Goal: Navigation & Orientation: Find specific page/section

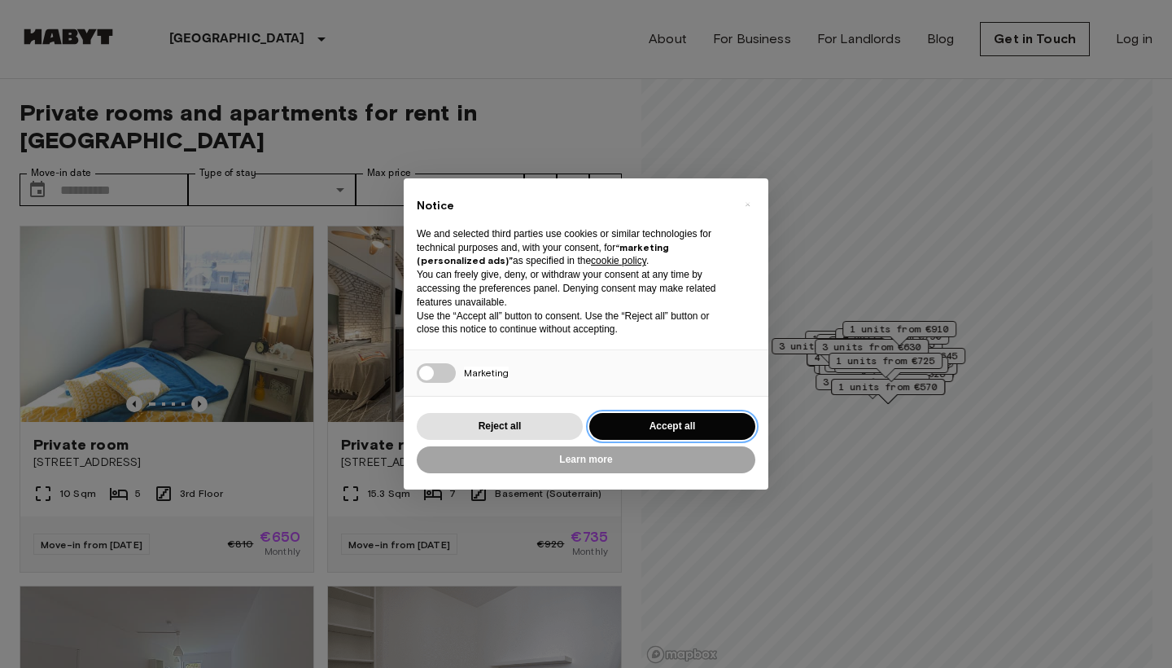
click at [668, 417] on button "Accept all" at bounding box center [673, 426] width 166 height 27
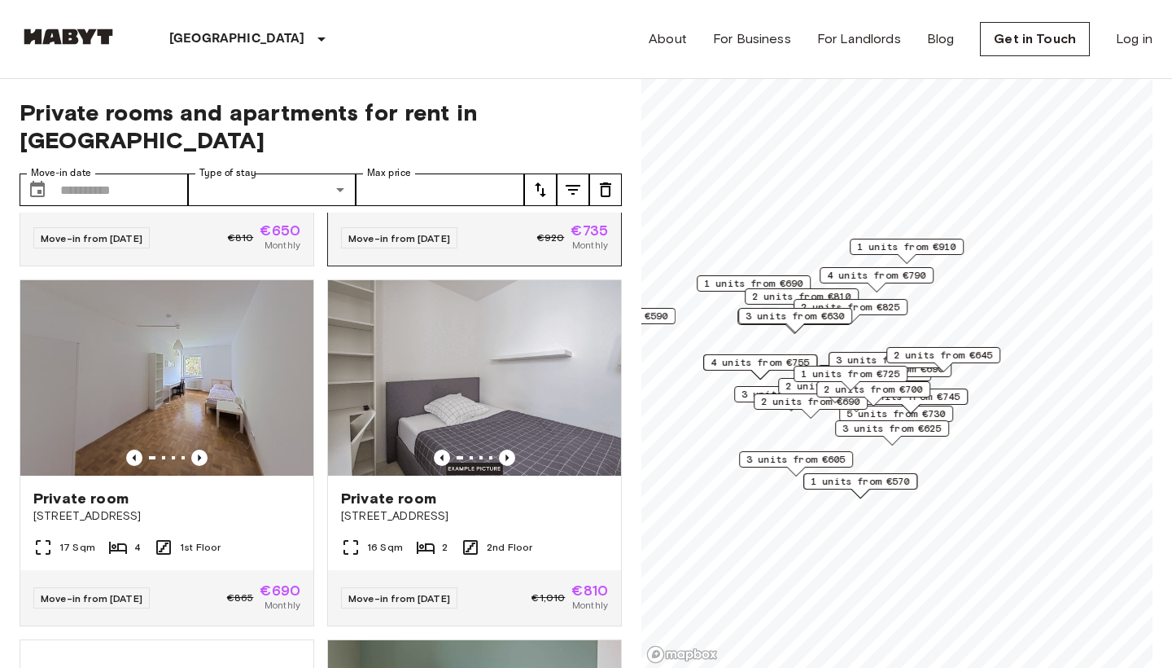
scroll to position [311, 0]
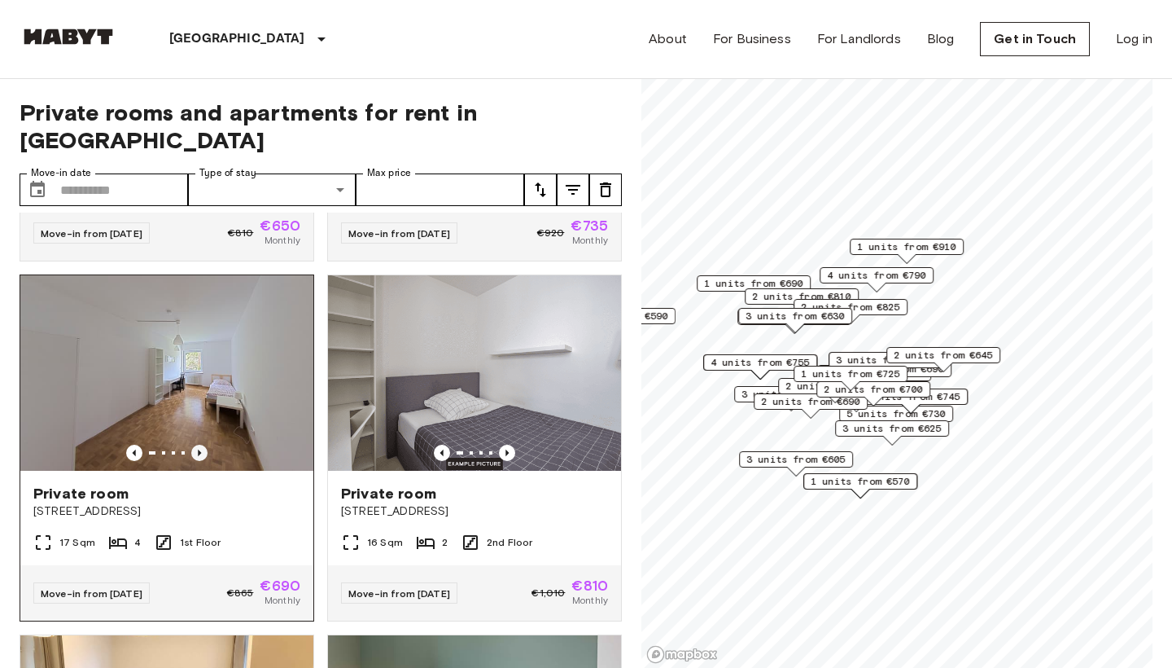
click at [198, 445] on icon "Previous image" at bounding box center [199, 453] width 16 height 16
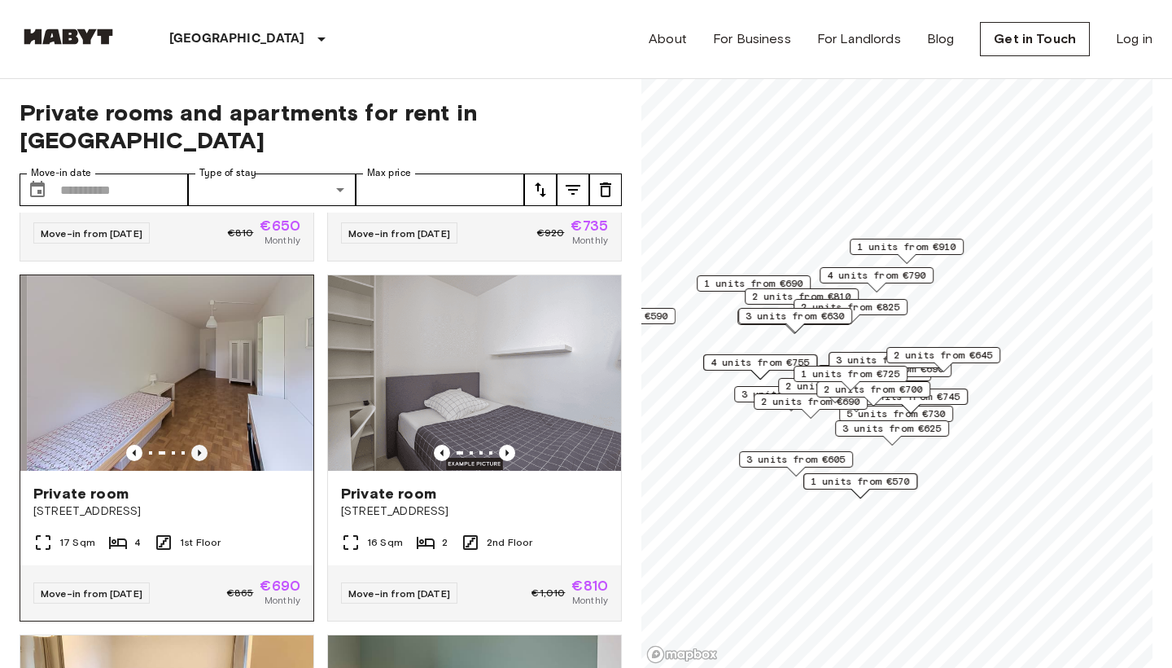
click at [198, 445] on icon "Previous image" at bounding box center [199, 453] width 16 height 16
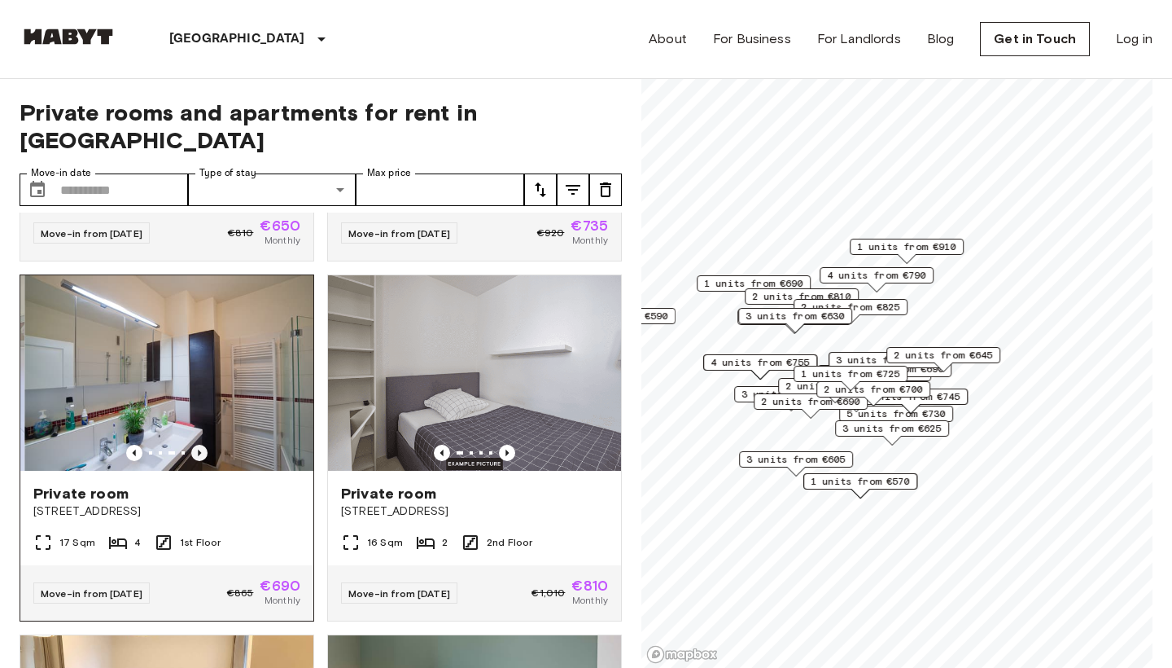
click at [198, 445] on icon "Previous image" at bounding box center [199, 453] width 16 height 16
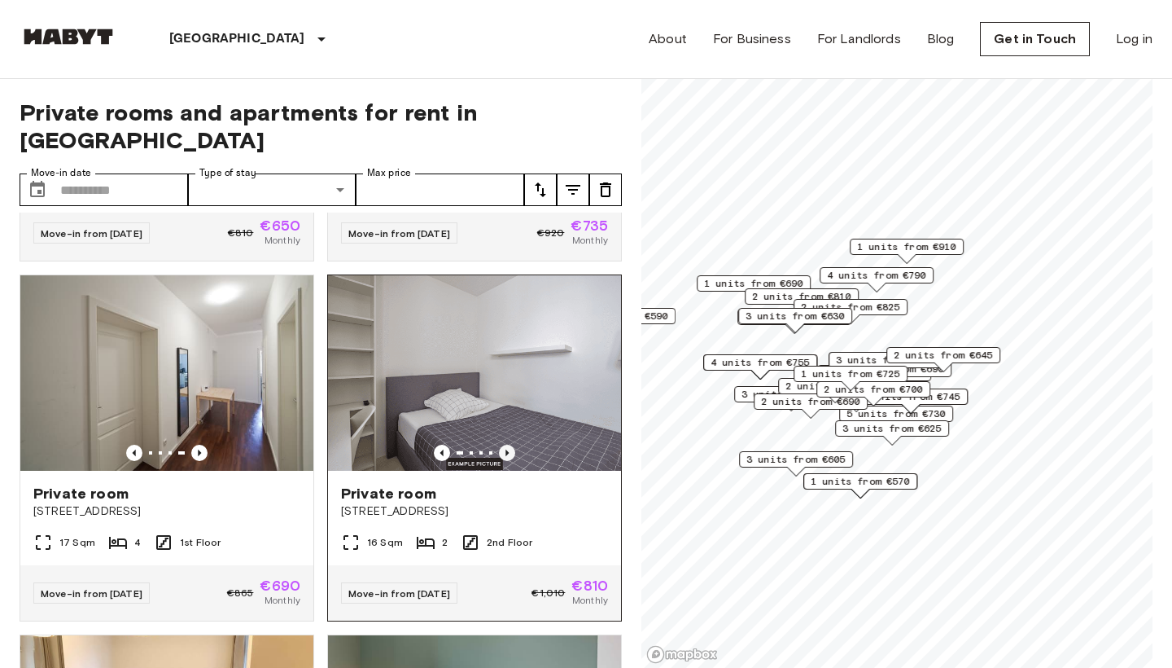
click at [506, 449] on icon "Previous image" at bounding box center [507, 452] width 3 height 7
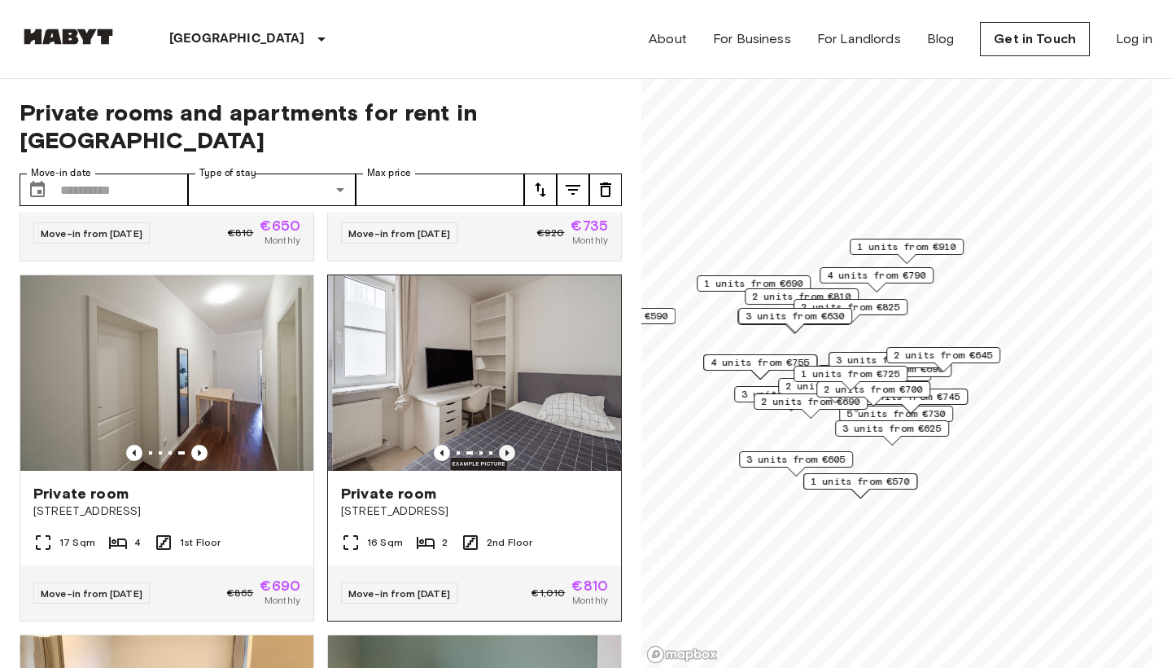
click at [506, 449] on icon "Previous image" at bounding box center [507, 452] width 3 height 7
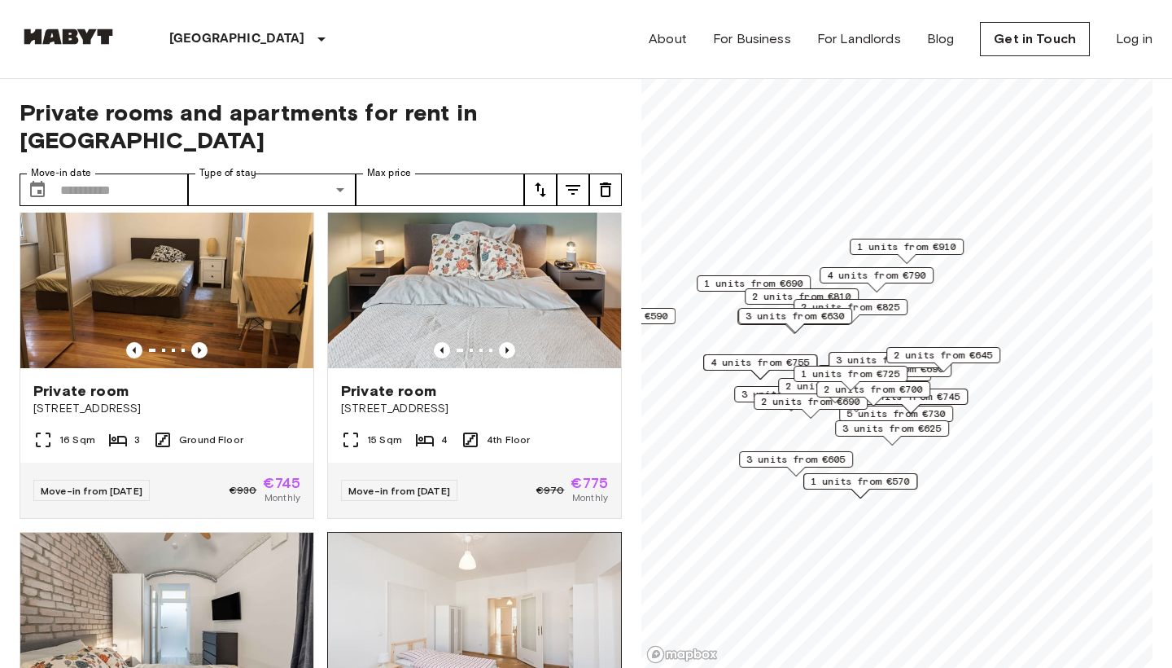
scroll to position [675, 0]
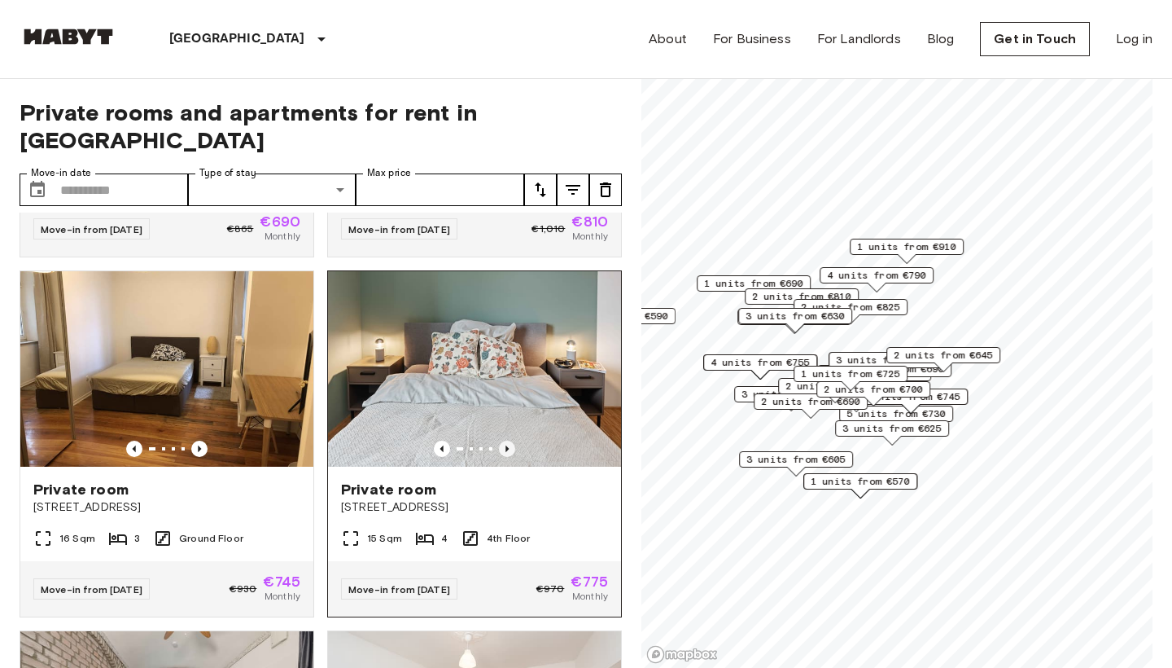
click at [506, 440] on icon "Previous image" at bounding box center [507, 448] width 16 height 16
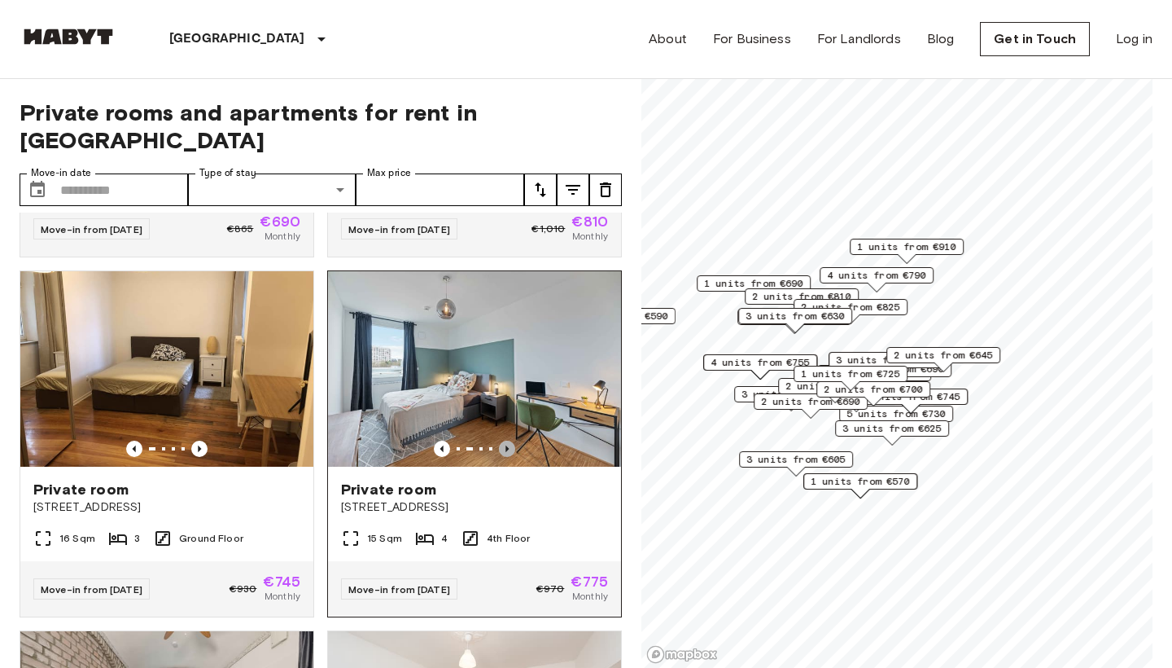
click at [506, 440] on icon "Previous image" at bounding box center [507, 448] width 16 height 16
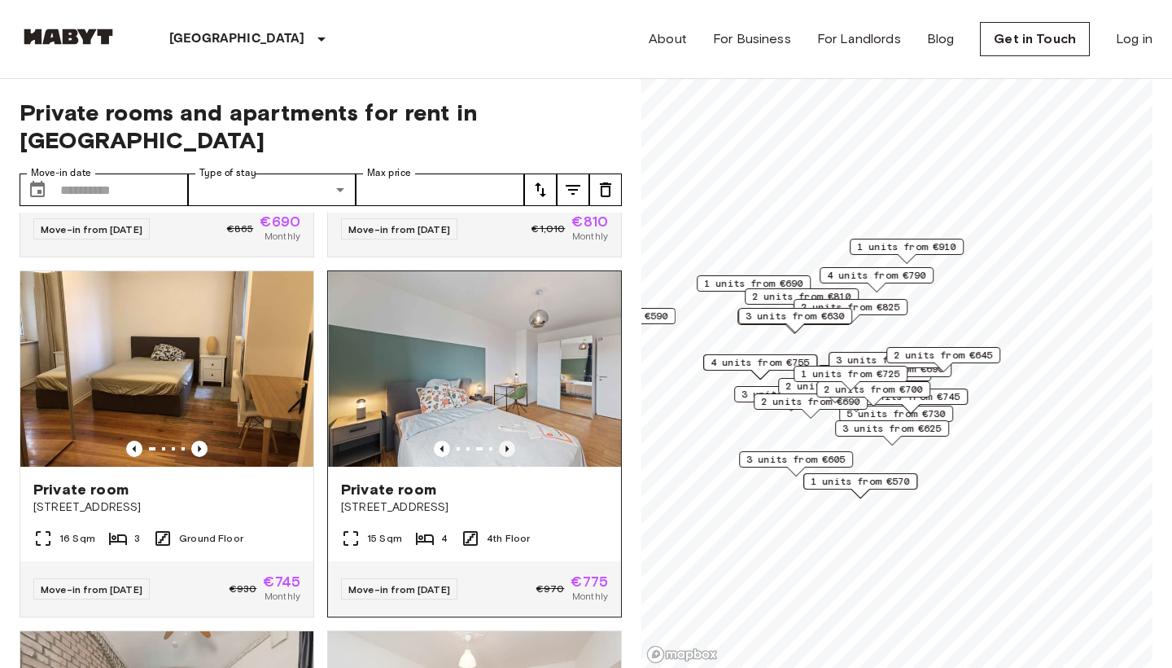
click at [506, 440] on icon "Previous image" at bounding box center [507, 448] width 16 height 16
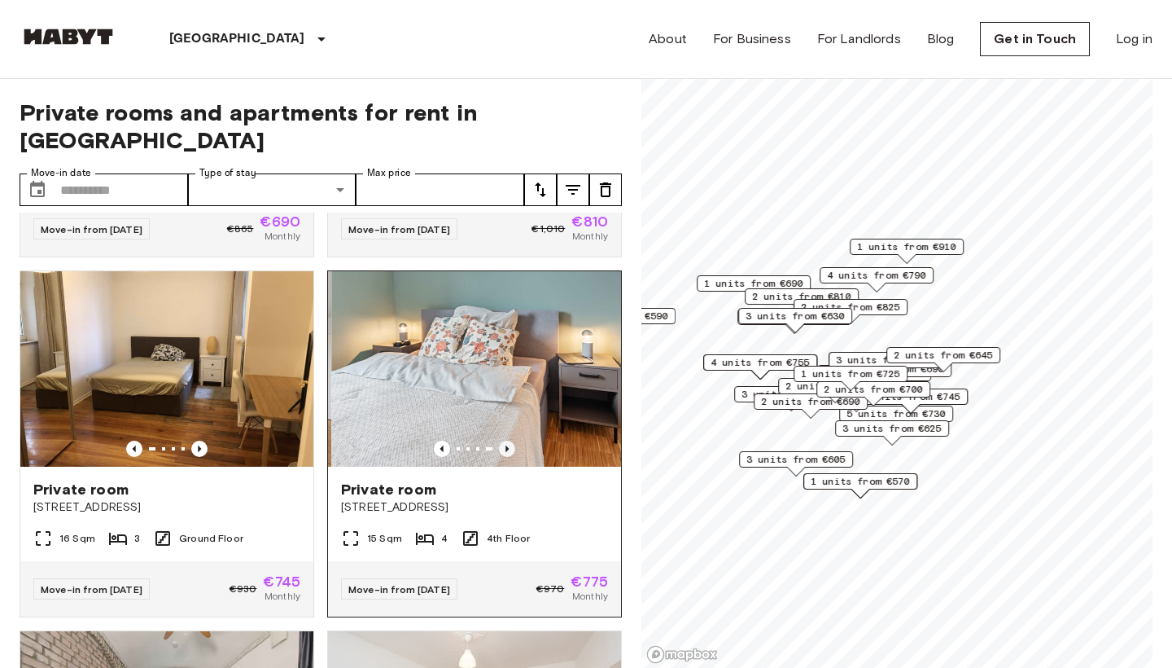
click at [506, 440] on icon "Previous image" at bounding box center [507, 448] width 16 height 16
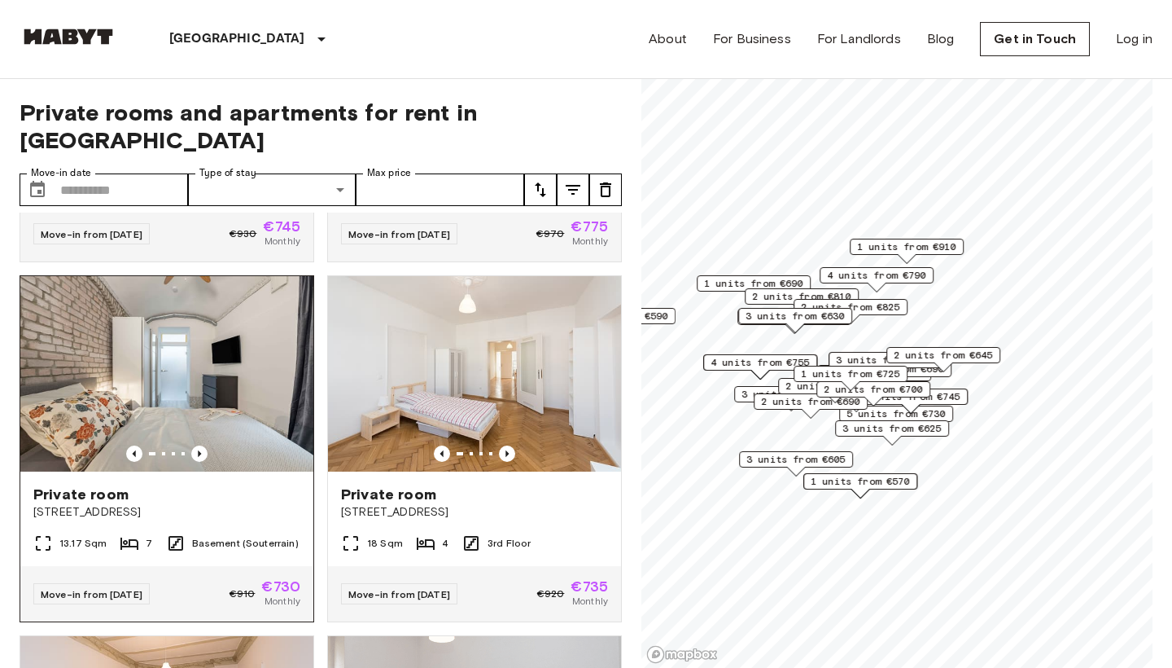
scroll to position [1030, 0]
click at [199, 445] on icon "Previous image" at bounding box center [199, 453] width 16 height 16
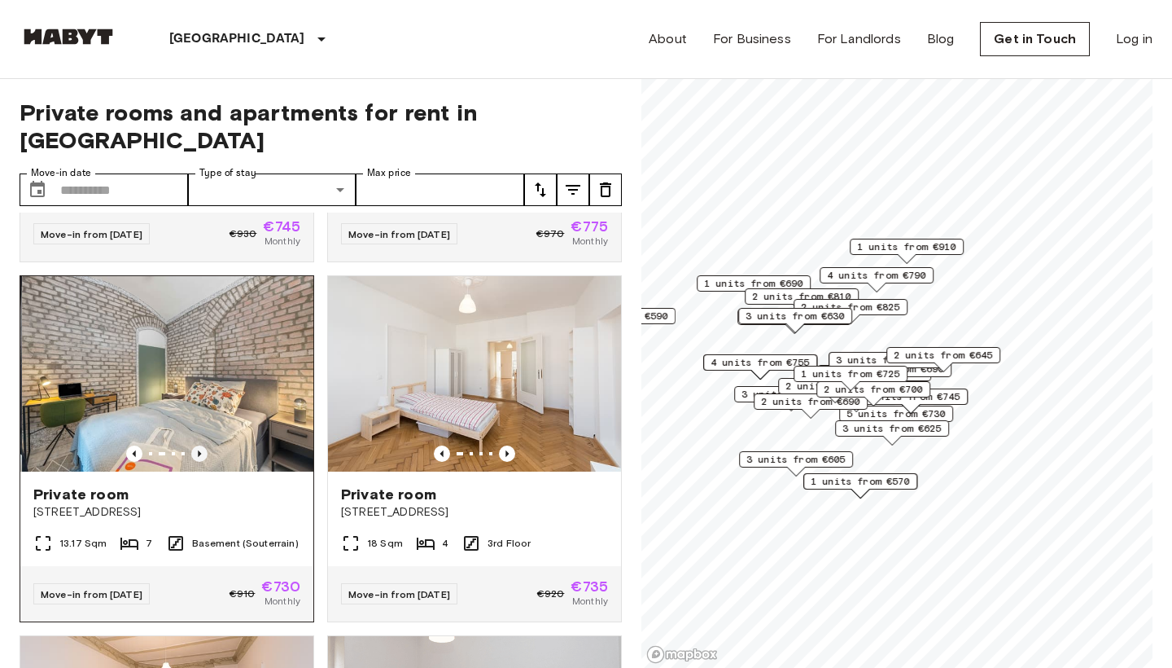
click at [199, 445] on icon "Previous image" at bounding box center [199, 453] width 16 height 16
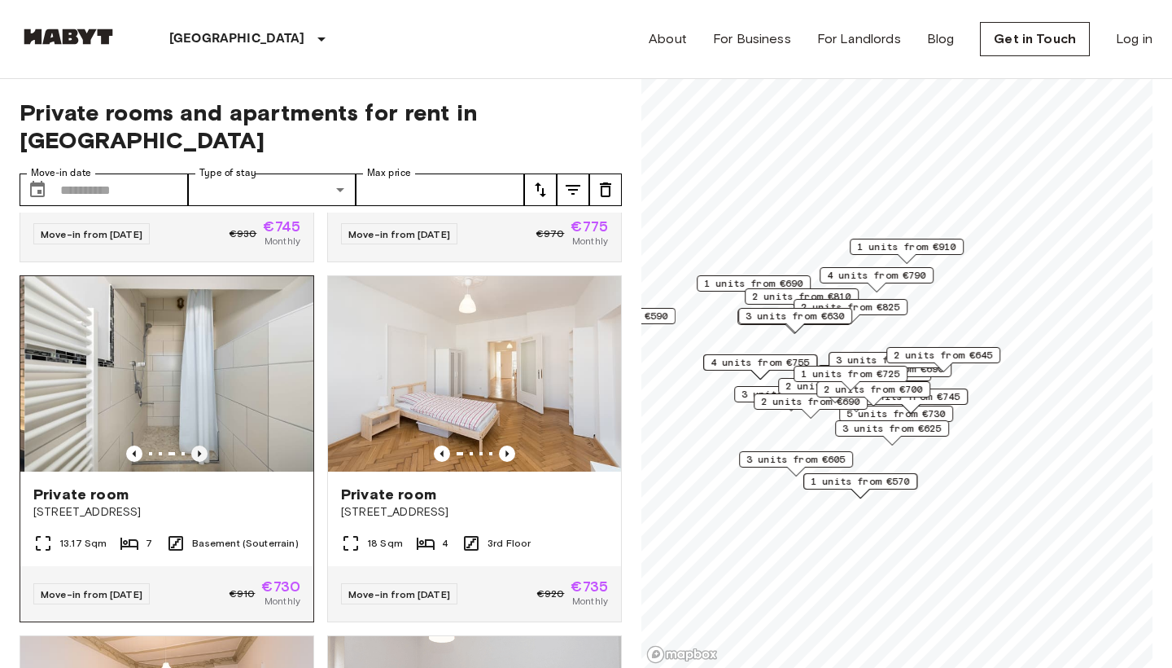
click at [199, 445] on icon "Previous image" at bounding box center [199, 453] width 16 height 16
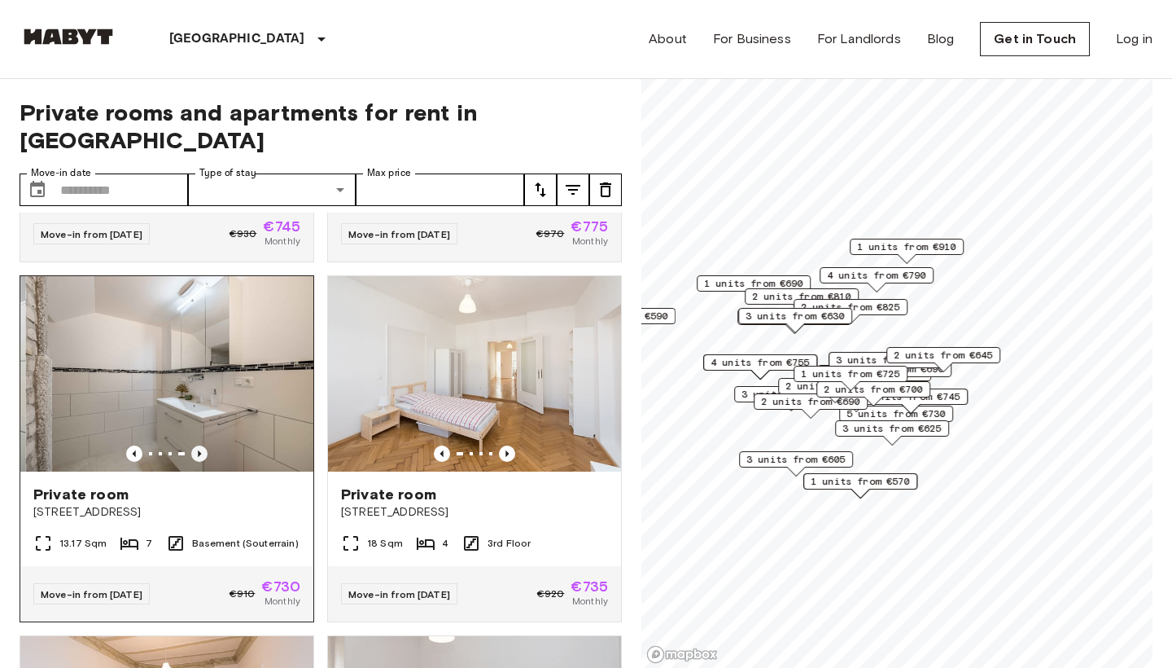
click at [199, 445] on icon "Previous image" at bounding box center [199, 453] width 16 height 16
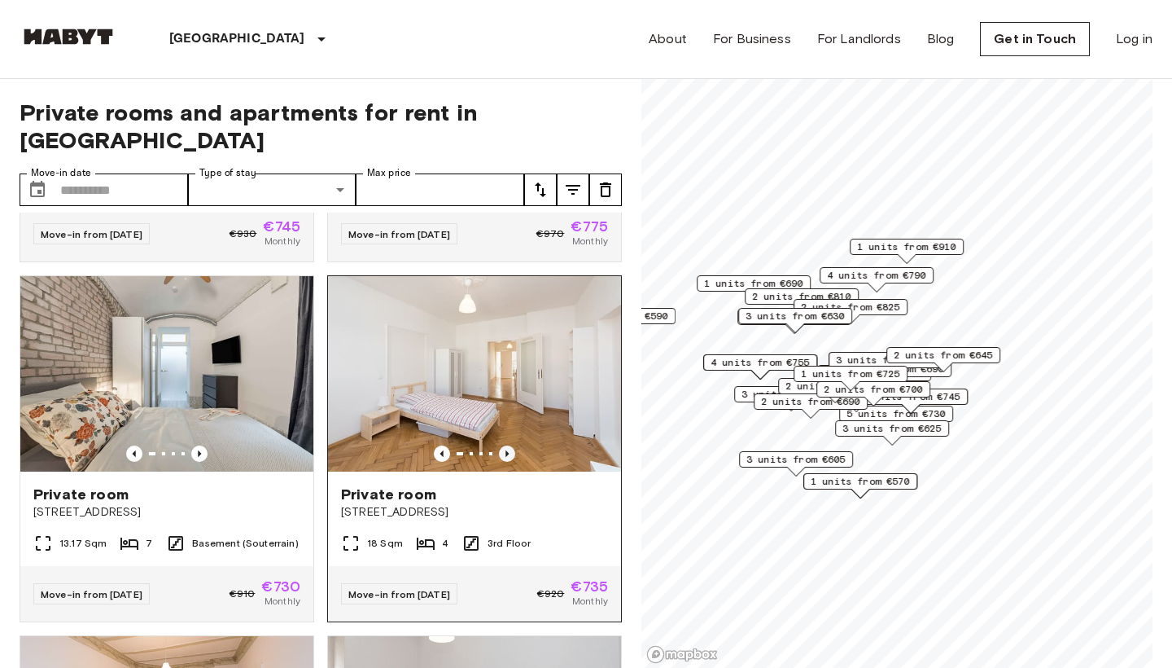
click at [507, 450] on icon "Previous image" at bounding box center [507, 453] width 3 height 7
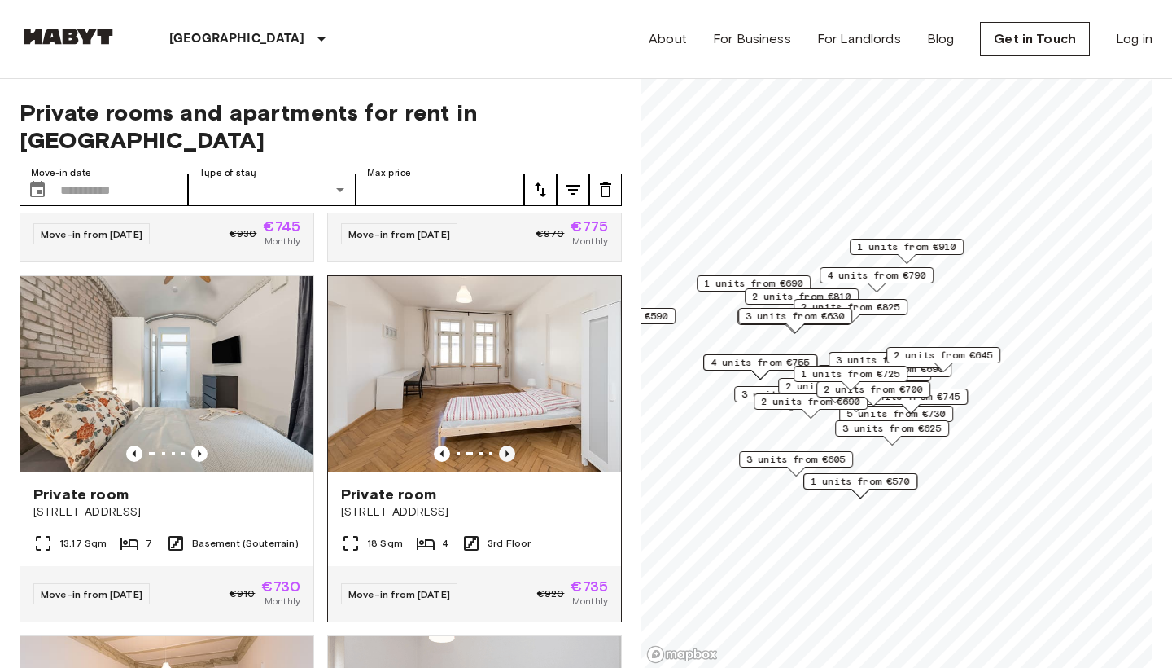
click at [507, 450] on icon "Previous image" at bounding box center [507, 453] width 3 height 7
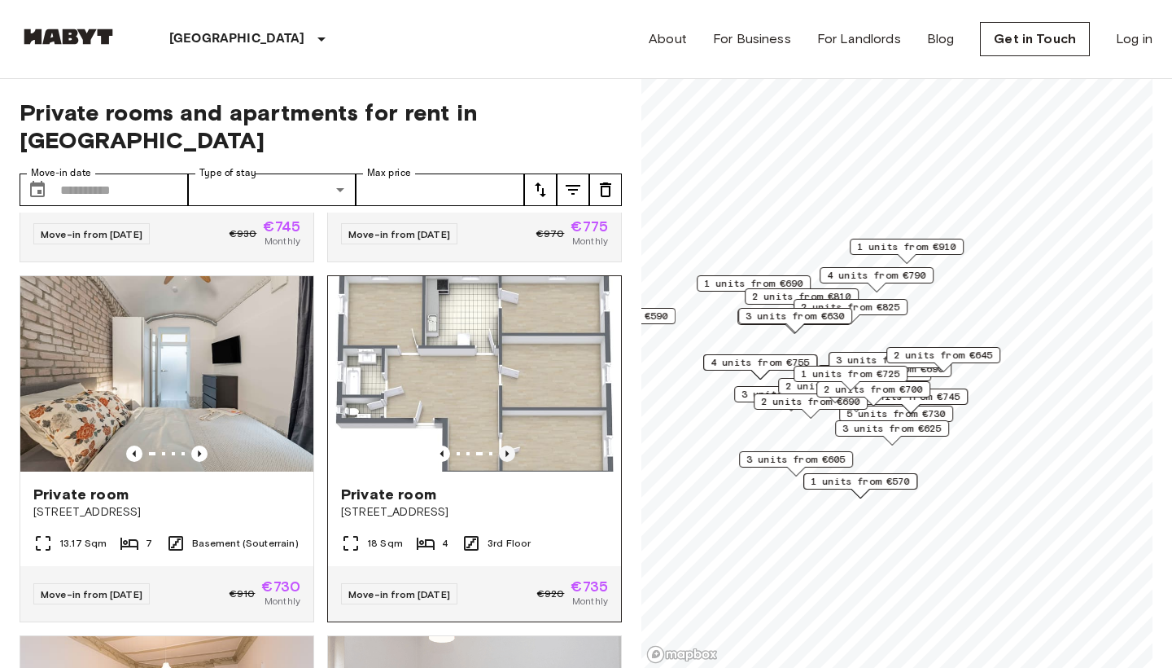
click at [507, 450] on icon "Previous image" at bounding box center [507, 453] width 3 height 7
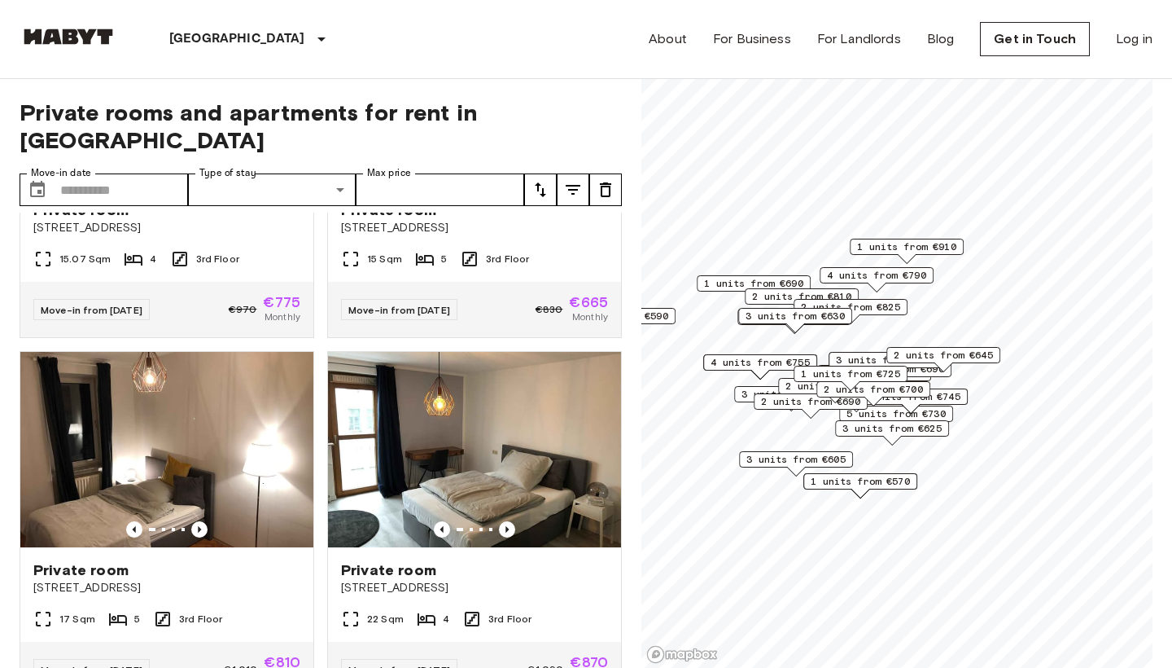
scroll to position [7075, 0]
